Goal: Task Accomplishment & Management: Complete application form

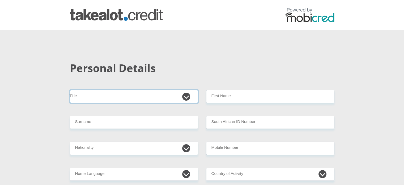
click at [186, 96] on select "Mr Ms Mrs Dr [PERSON_NAME]" at bounding box center [134, 96] width 128 height 13
select select "Mr"
click at [70, 90] on select "Mr Ms Mrs Dr [PERSON_NAME]" at bounding box center [134, 96] width 128 height 13
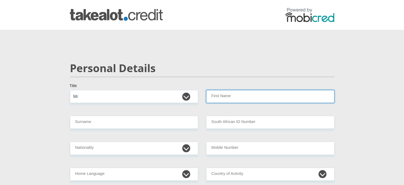
click at [232, 93] on input "First Name" at bounding box center [270, 96] width 128 height 13
type input "Anele"
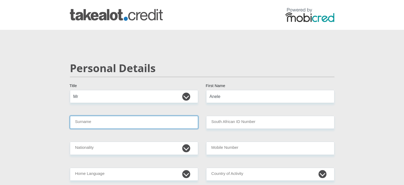
type input "Ntozakhe"
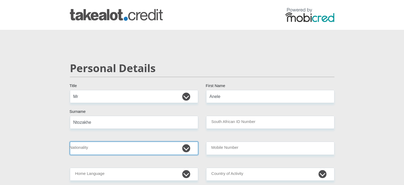
select select "ZAF"
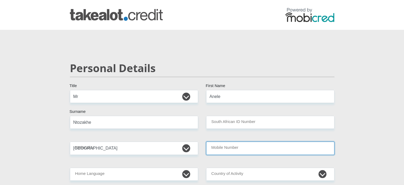
type input "0736981686"
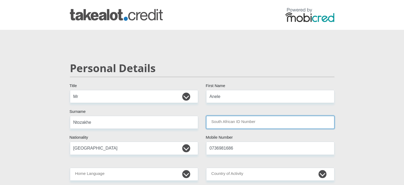
click at [230, 122] on input "South African ID Number" at bounding box center [270, 122] width 128 height 13
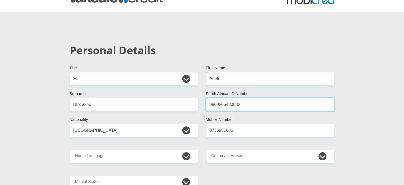
scroll to position [53, 0]
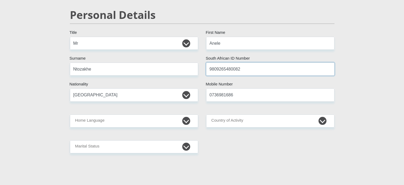
type input "9809265480082"
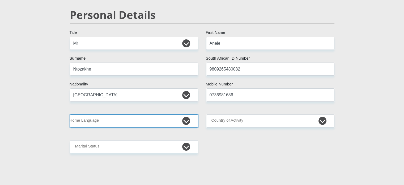
click at [187, 120] on select "Afrikaans English Sepedi South Ndebele Southern Sotho Swati Tsonga Tswana Venda…" at bounding box center [134, 120] width 128 height 13
select select "[DATE]"
click at [70, 114] on select "Afrikaans English Sepedi South Ndebele Southern Sotho Swati Tsonga Tswana Venda…" at bounding box center [134, 120] width 128 height 13
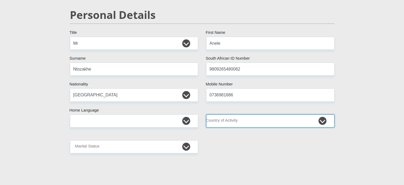
click at [267, 120] on select "[GEOGRAPHIC_DATA] [GEOGRAPHIC_DATA] [GEOGRAPHIC_DATA] [GEOGRAPHIC_DATA] [GEOGRA…" at bounding box center [270, 120] width 128 height 13
select select "ZAF"
click at [206, 114] on select "[GEOGRAPHIC_DATA] [GEOGRAPHIC_DATA] [GEOGRAPHIC_DATA] [GEOGRAPHIC_DATA] [GEOGRA…" at bounding box center [270, 120] width 128 height 13
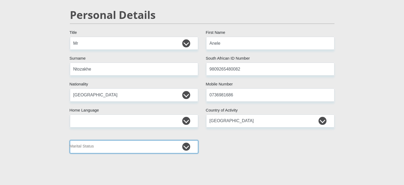
click at [186, 144] on select "Married ANC Single Divorced Widowed Married COP or Customary Law" at bounding box center [134, 146] width 128 height 13
select select "2"
click at [70, 140] on select "Married ANC Single Divorced Widowed Married COP or Customary Law" at bounding box center [134, 146] width 128 height 13
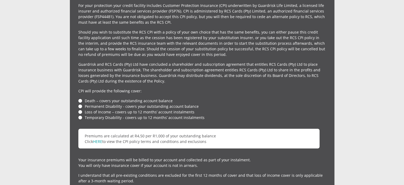
scroll to position [1275, 0]
